Goal: Information Seeking & Learning: Learn about a topic

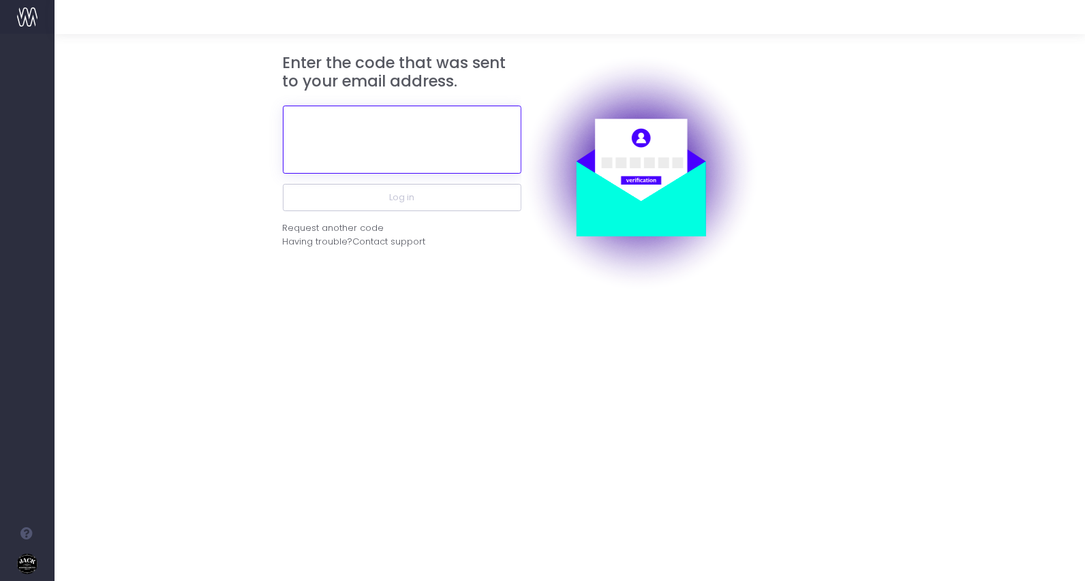
click at [349, 161] on input "text" at bounding box center [402, 140] width 238 height 68
paste input "175735"
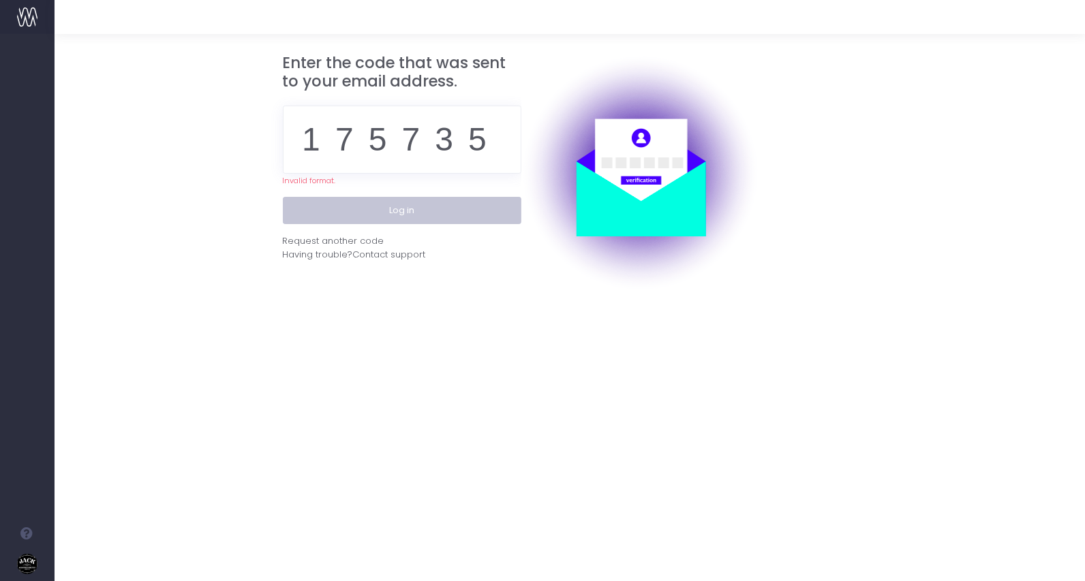
click at [345, 196] on div "Enter the code that was sent to your email address. 175735 Invalid format. Log …" at bounding box center [402, 173] width 238 height 238
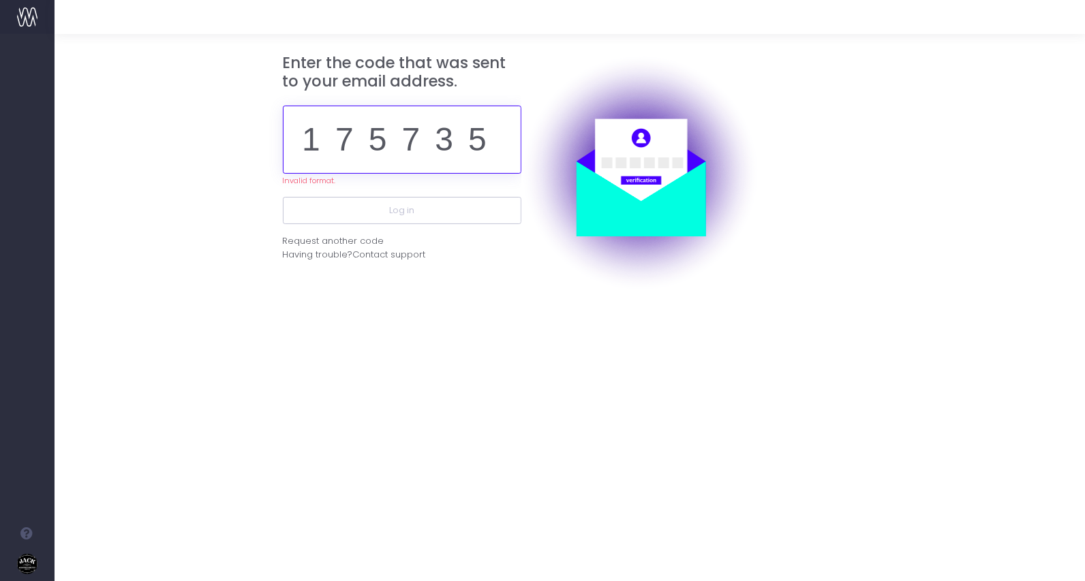
drag, startPoint x: 500, startPoint y: 125, endPoint x: 490, endPoint y: 130, distance: 11.6
click at [500, 125] on input "175735" at bounding box center [402, 140] width 238 height 68
click at [323, 153] on input "175735" at bounding box center [402, 140] width 238 height 68
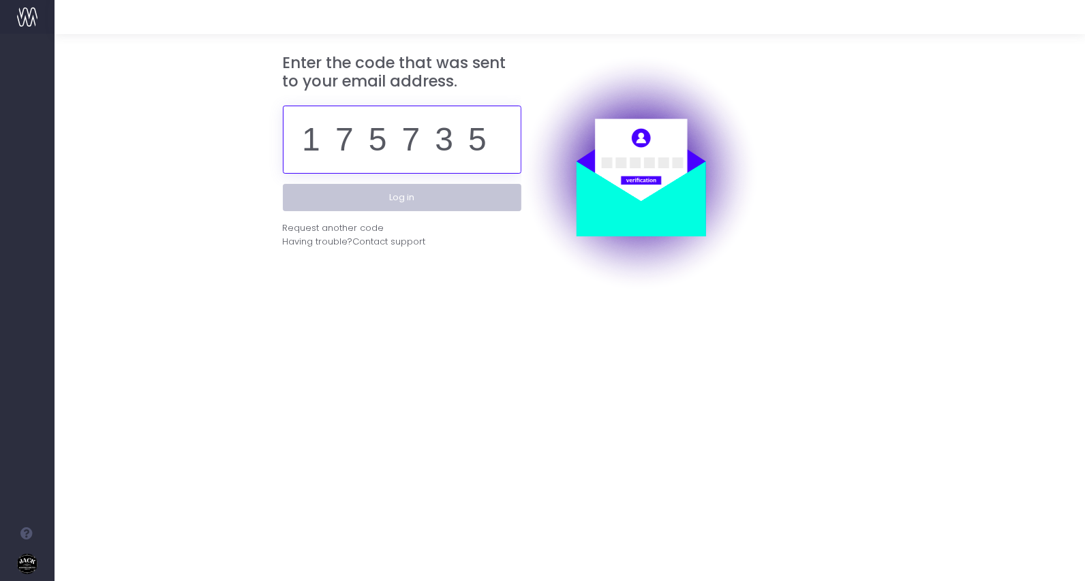
type input "175735"
click at [389, 194] on button "Log in" at bounding box center [402, 197] width 238 height 27
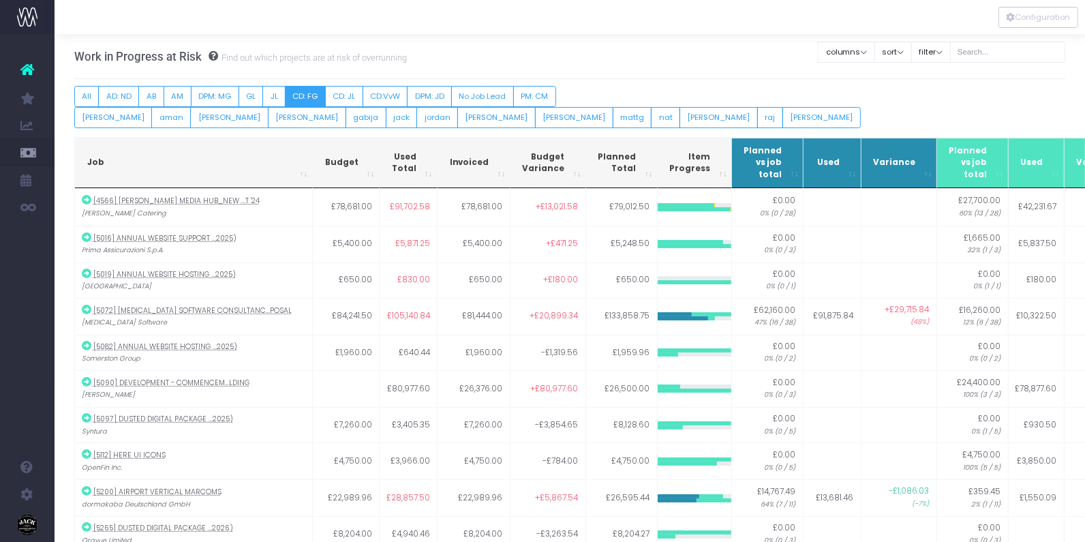
click at [303, 99] on button "CD: FG" at bounding box center [305, 96] width 41 height 21
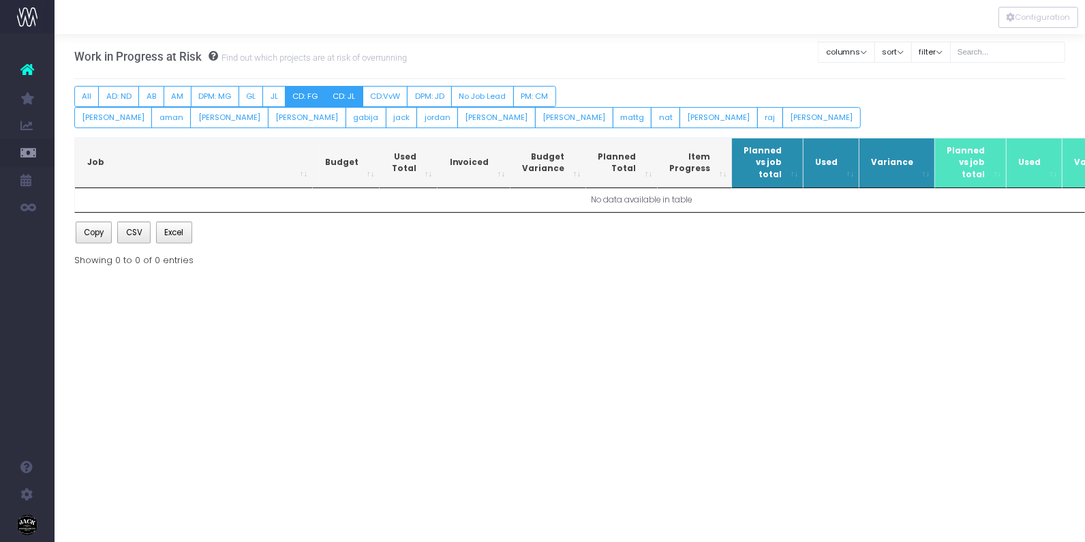
click at [341, 97] on button "CD: JL" at bounding box center [344, 96] width 38 height 21
click at [290, 97] on button "CD: FG" at bounding box center [305, 96] width 41 height 21
click at [348, 92] on button "CD: JL" at bounding box center [344, 96] width 38 height 21
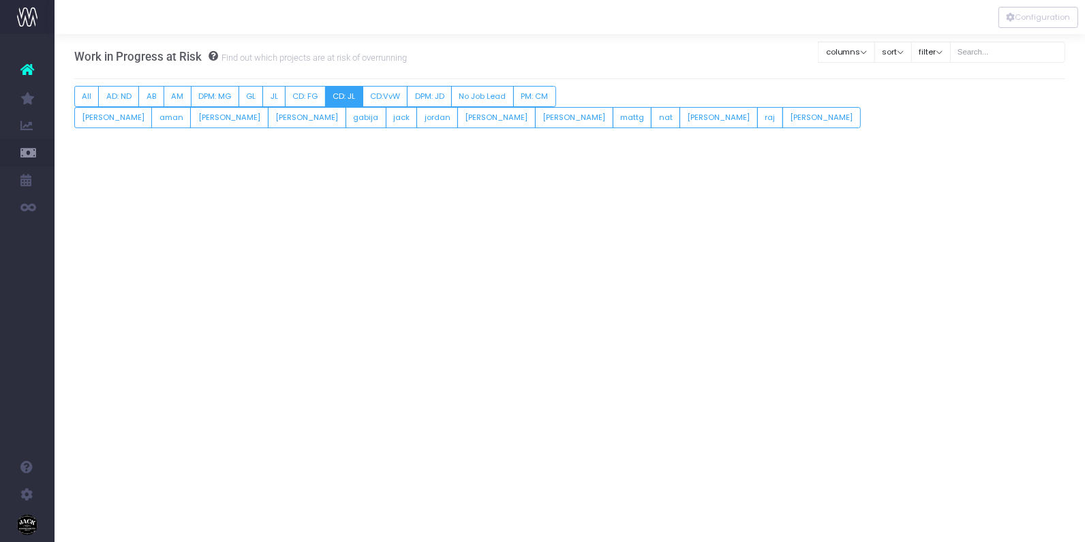
click at [334, 95] on button "CD: JL" at bounding box center [344, 96] width 38 height 21
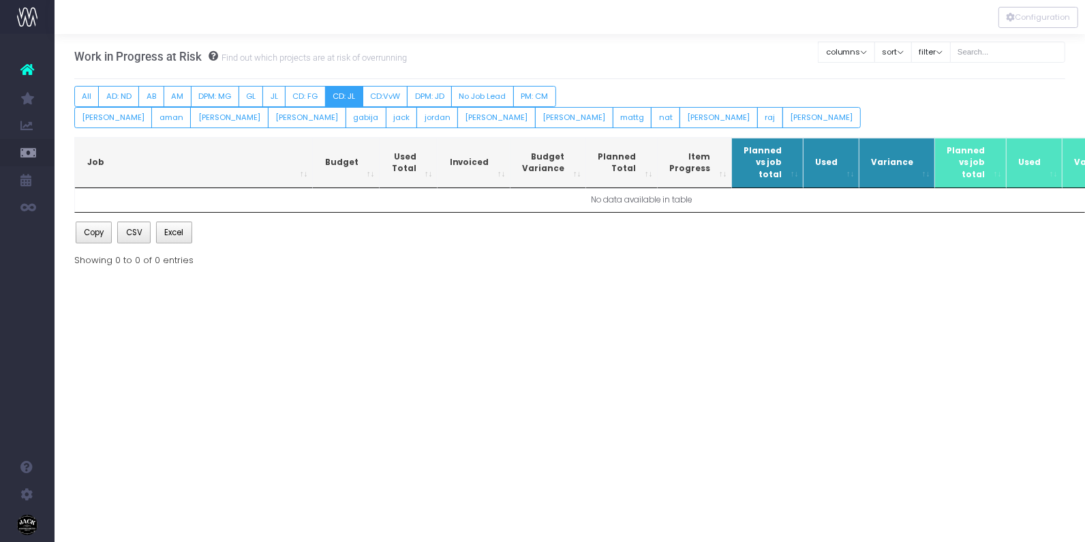
click at [329, 101] on button "CD: JL" at bounding box center [344, 96] width 38 height 21
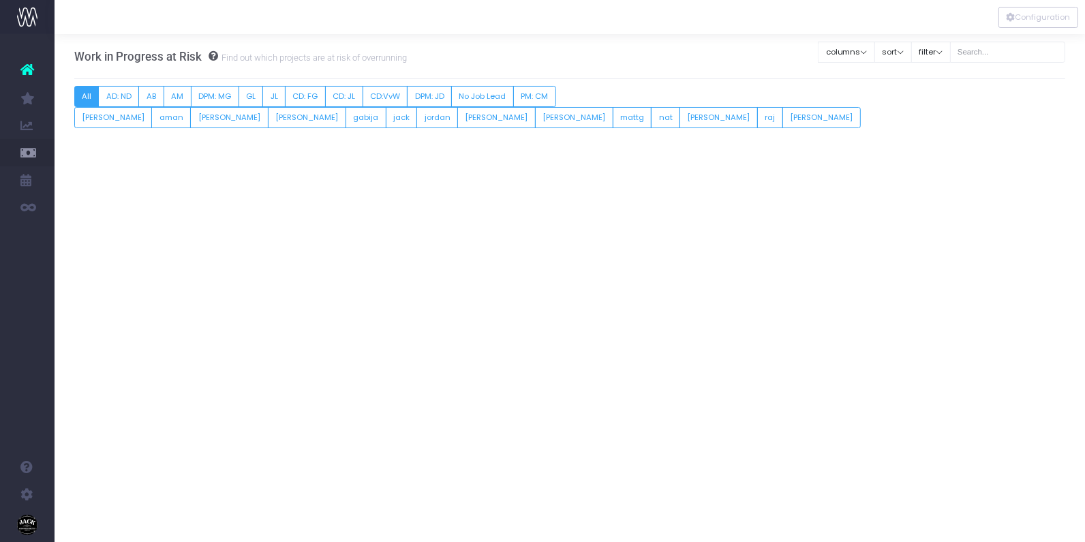
click at [76, 88] on button "All" at bounding box center [86, 96] width 25 height 21
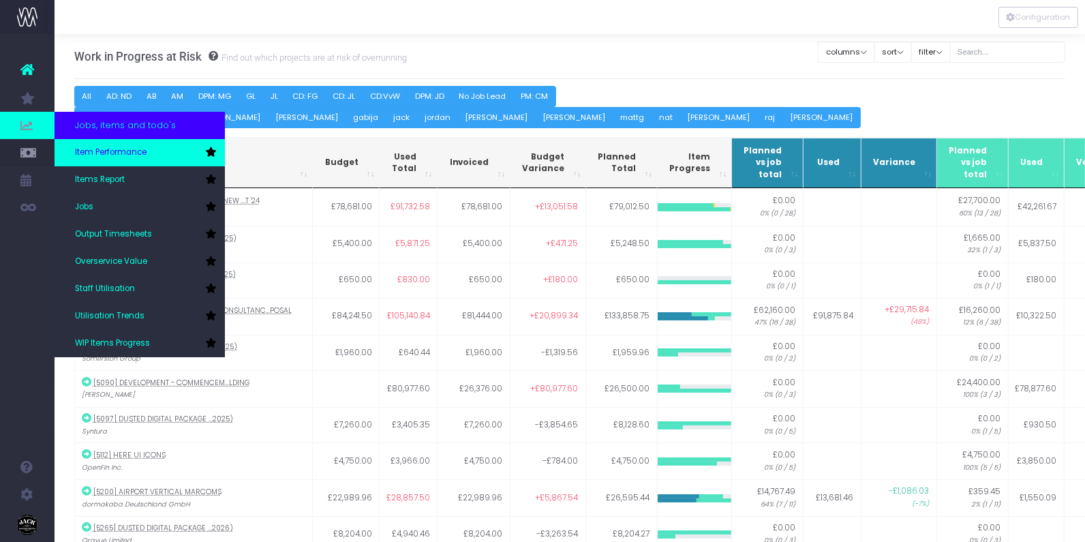
click at [130, 147] on span "Item Performance" at bounding box center [111, 153] width 72 height 12
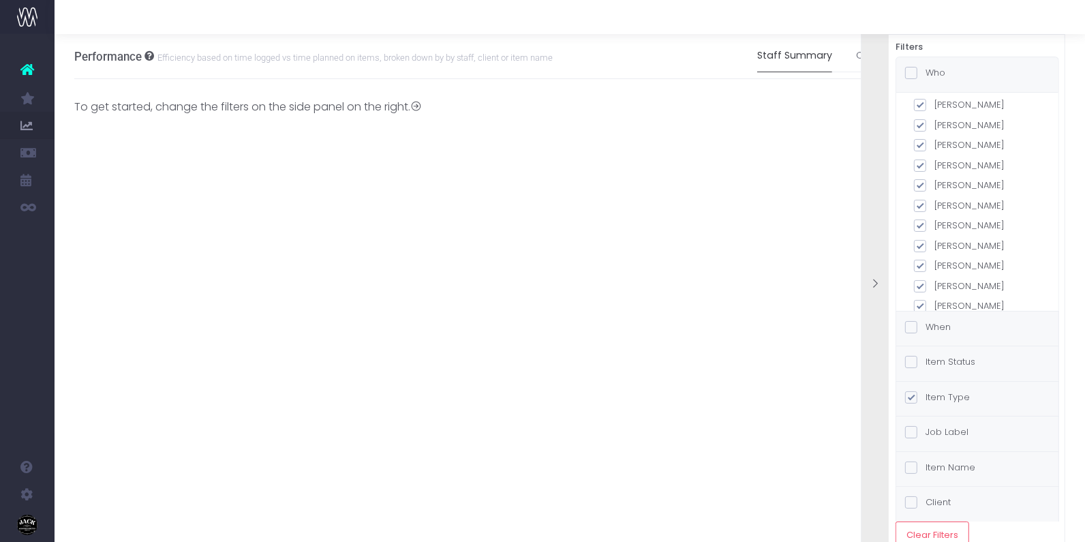
scroll to position [475, 0]
click at [953, 393] on label "Item Type" at bounding box center [937, 397] width 65 height 14
click at [934, 393] on input "Item Type" at bounding box center [929, 394] width 9 height 9
click at [910, 70] on span at bounding box center [911, 73] width 12 height 12
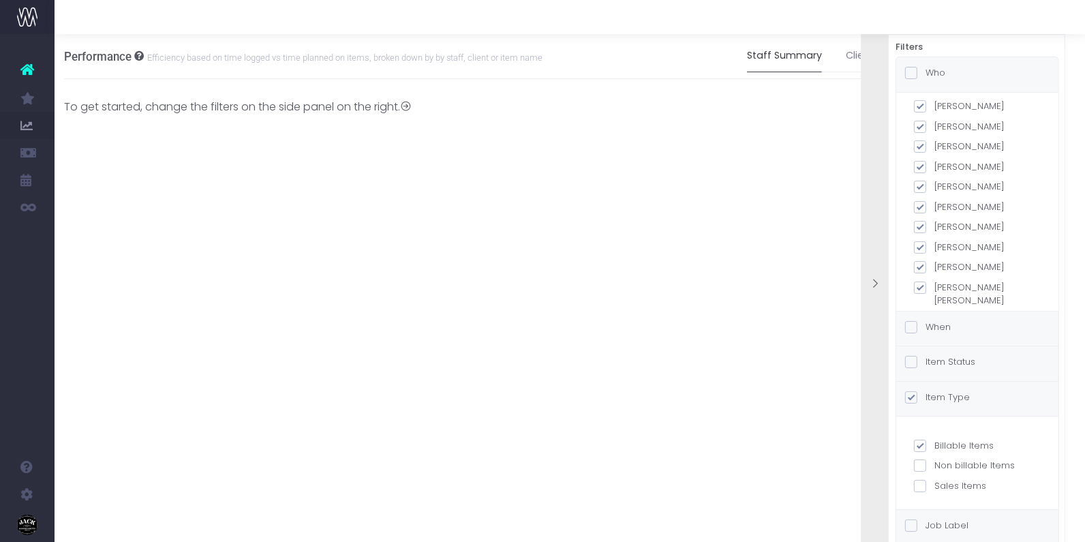
click at [925, 70] on input "Who" at bounding box center [929, 70] width 9 height 9
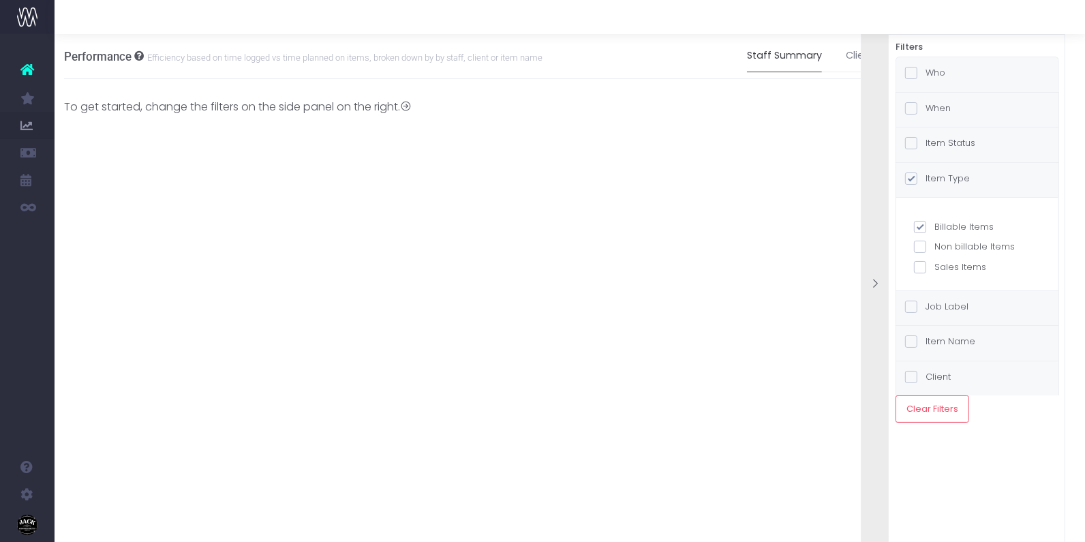
click at [910, 70] on span at bounding box center [911, 73] width 12 height 12
click at [925, 70] on input "Who" at bounding box center [929, 70] width 9 height 9
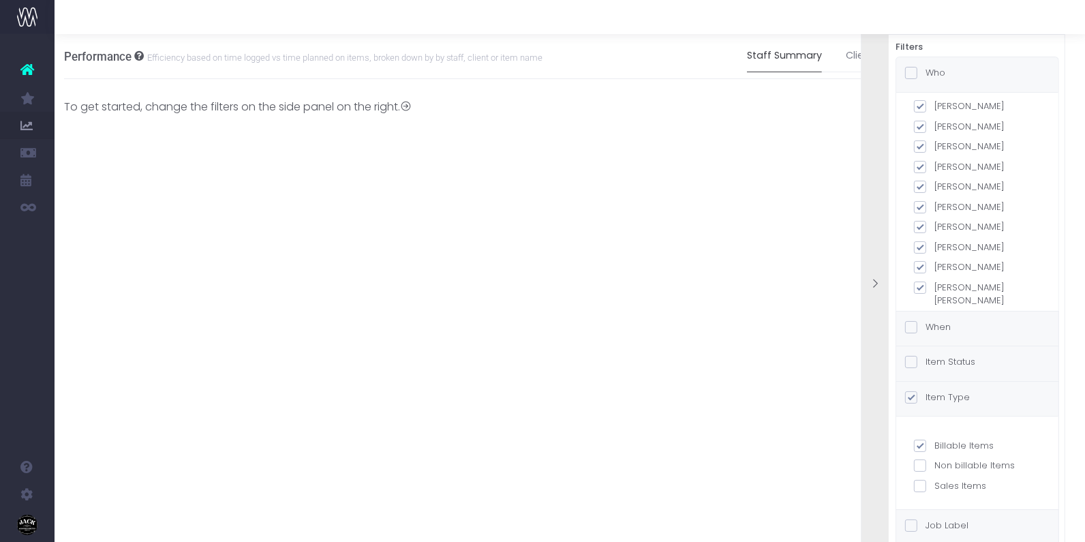
click at [910, 70] on span at bounding box center [911, 73] width 12 height 12
click at [925, 70] on input "Who" at bounding box center [929, 70] width 9 height 9
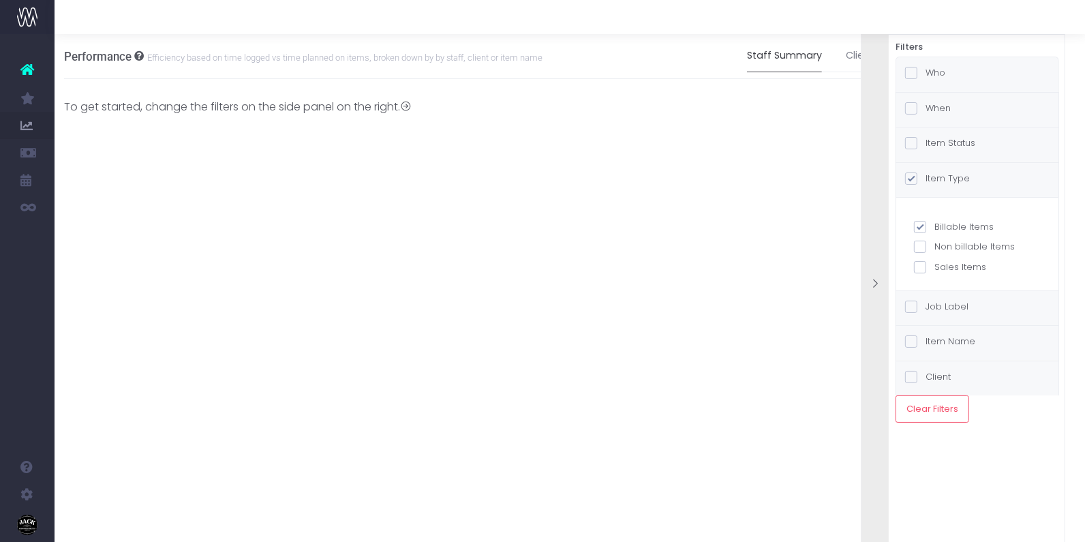
click at [911, 138] on span at bounding box center [911, 143] width 12 height 12
click at [925, 138] on input "Item Status" at bounding box center [929, 140] width 9 height 9
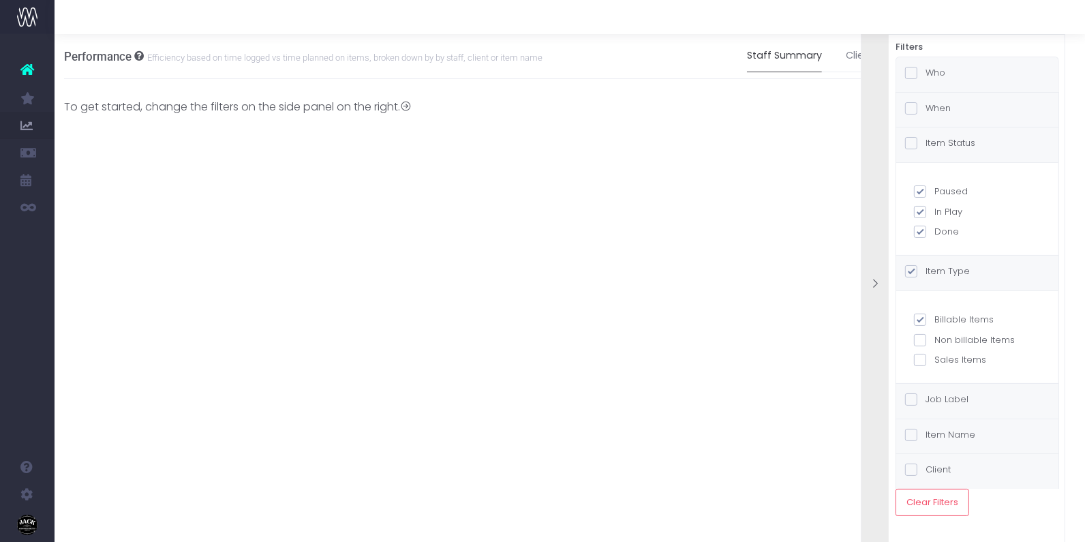
click at [911, 138] on span at bounding box center [911, 143] width 12 height 12
click at [925, 138] on input "Item Status" at bounding box center [929, 140] width 9 height 9
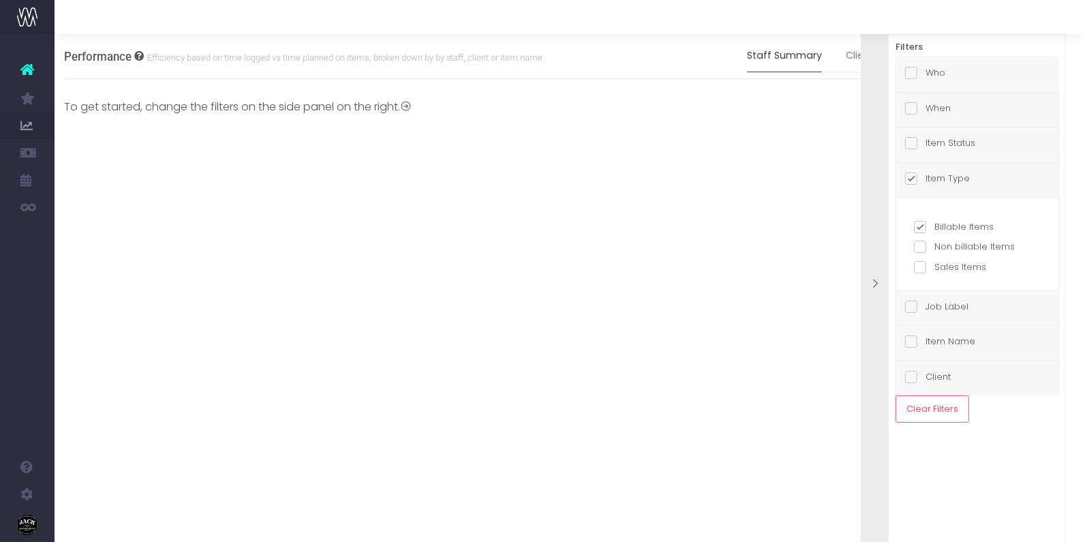
click at [921, 248] on span at bounding box center [920, 247] width 12 height 12
click at [934, 248] on input "Non billable Items" at bounding box center [938, 244] width 9 height 9
click at [921, 244] on span at bounding box center [920, 247] width 12 height 12
click at [934, 244] on input "Non billable Items" at bounding box center [938, 244] width 9 height 9
checkbox input "false"
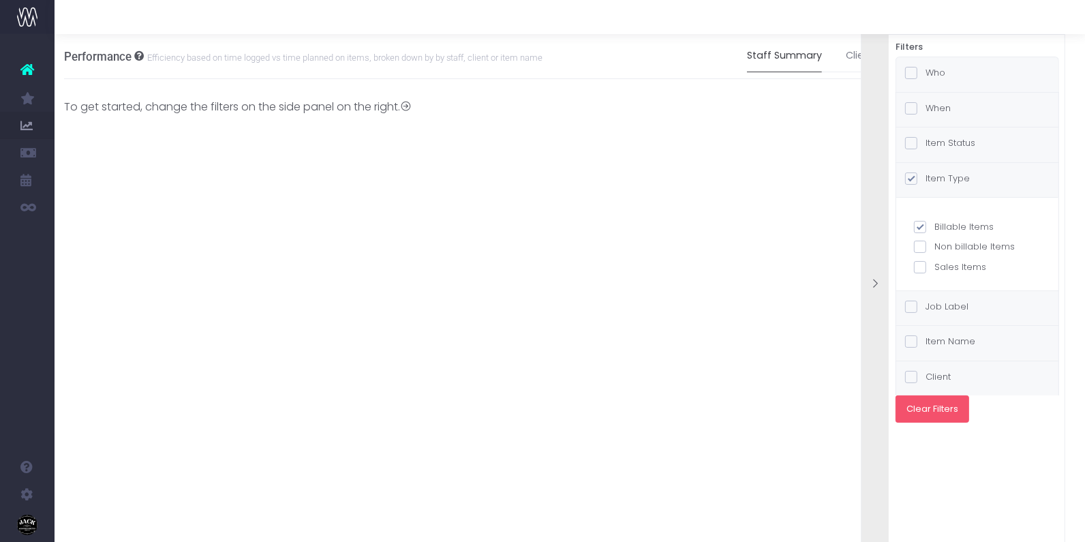
click at [922, 400] on button "Clear Filters" at bounding box center [932, 408] width 74 height 27
checkbox input "false"
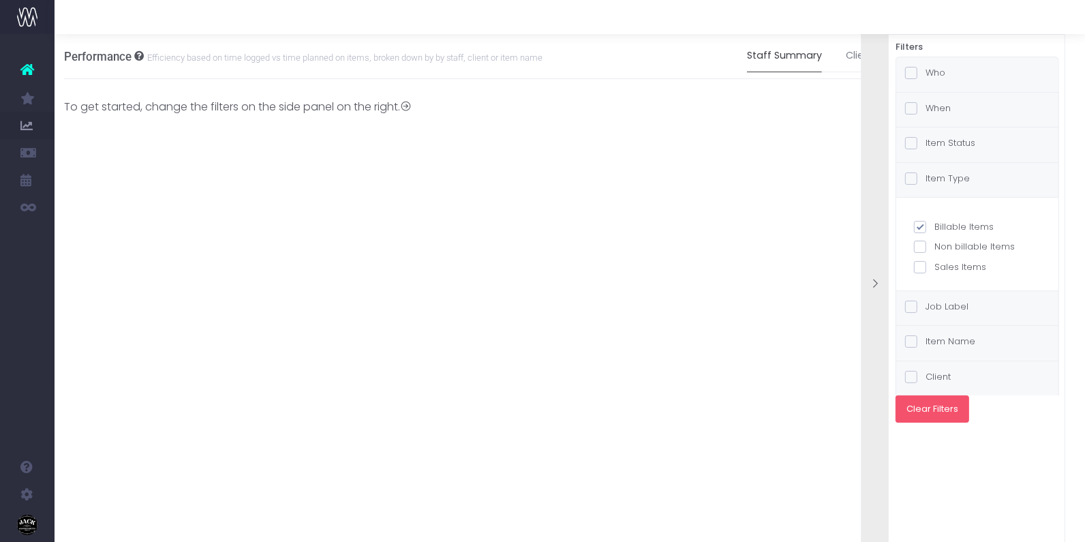
checkbox input "false"
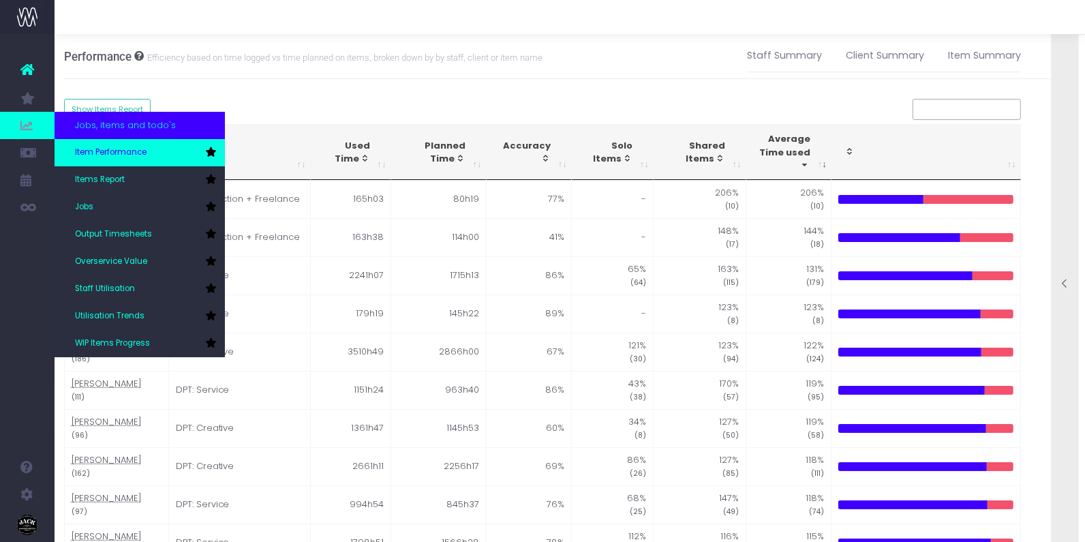
click at [151, 151] on link "Item Performance" at bounding box center [140, 152] width 170 height 27
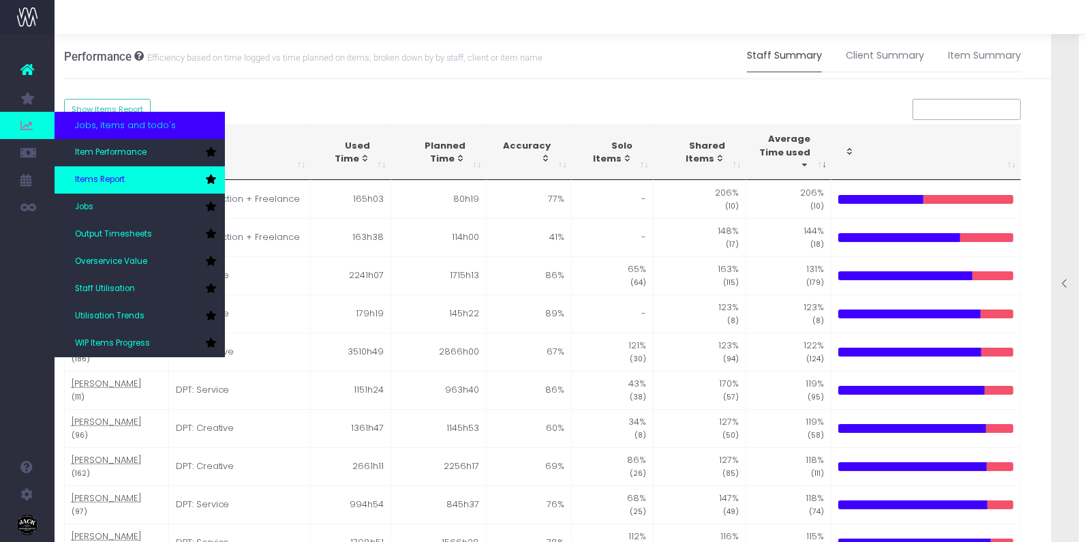
click at [136, 185] on link "Items Report" at bounding box center [140, 179] width 170 height 27
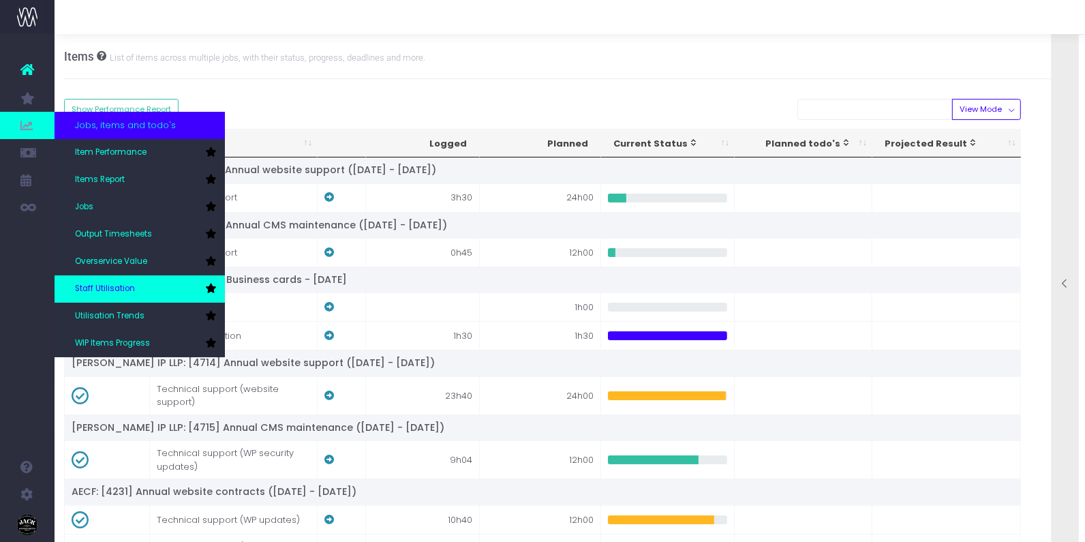
click at [143, 288] on link "Staff Utilisation" at bounding box center [140, 288] width 170 height 27
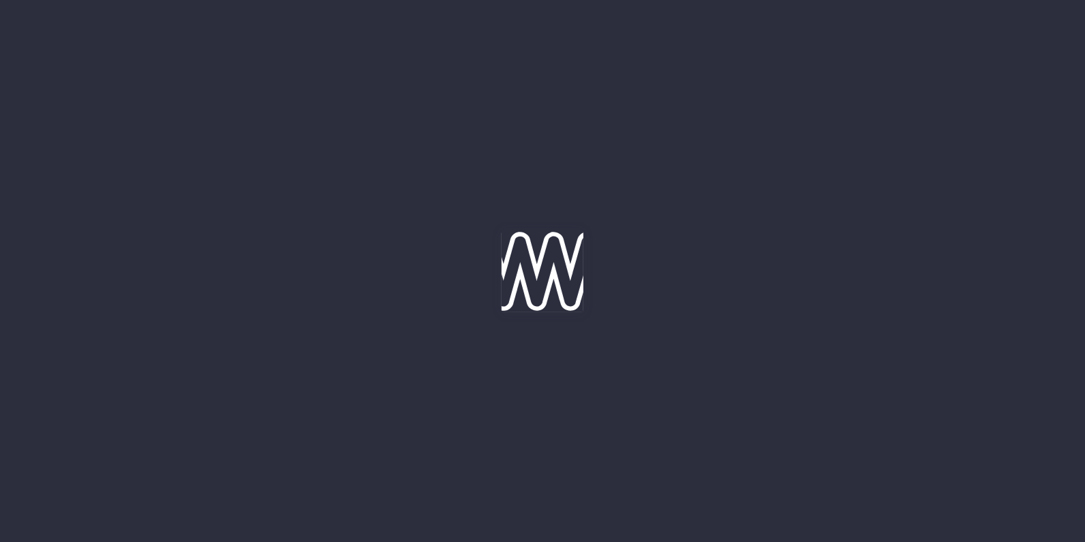
type input "[DATE]"
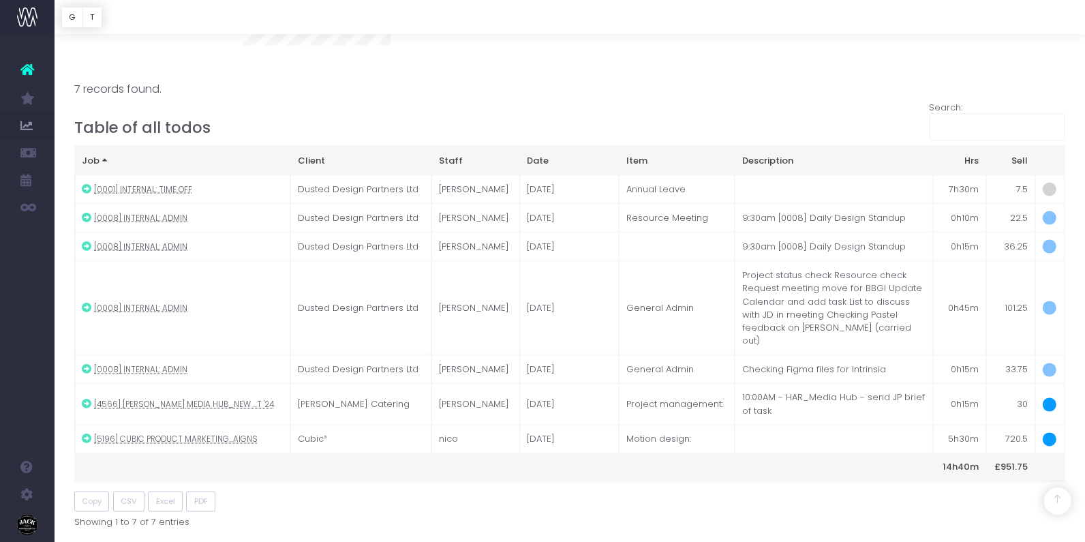
scroll to position [2130, 0]
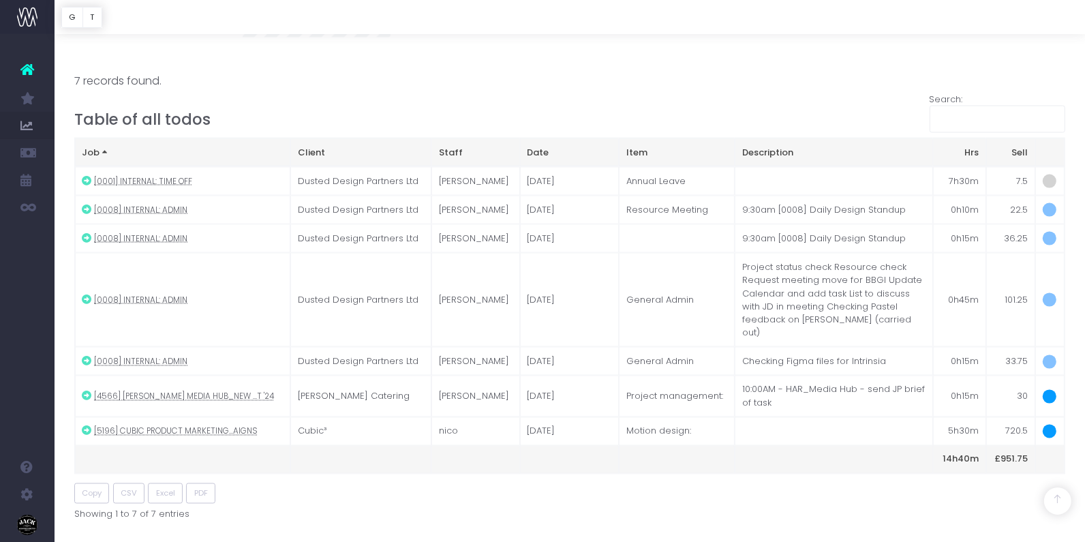
click at [25, 71] on icon at bounding box center [27, 70] width 14 height 18
